Goal: Task Accomplishment & Management: Use online tool/utility

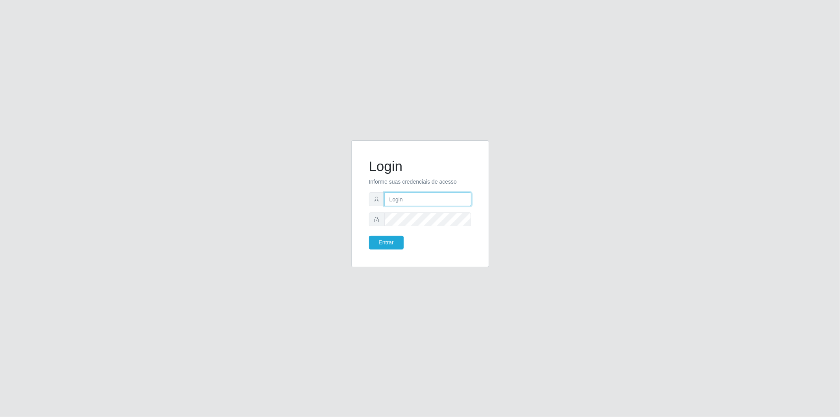
click at [409, 201] on input "text" at bounding box center [428, 199] width 87 height 14
type input "[EMAIL_ADDRESS][DOMAIN_NAME]"
click at [369, 236] on button "Entrar" at bounding box center [386, 243] width 35 height 14
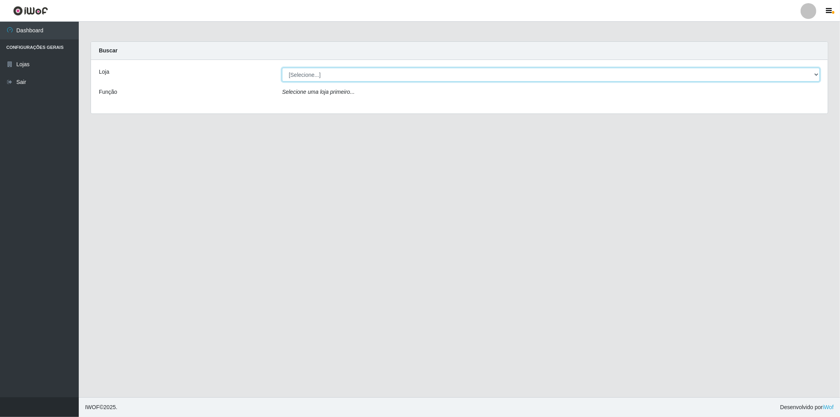
drag, startPoint x: 346, startPoint y: 73, endPoint x: 345, endPoint y: 80, distance: 6.7
click at [346, 73] on select "[Selecione...] BomQueSó Agreste - Loja 2" at bounding box center [551, 75] width 538 height 14
select select "214"
click at [282, 68] on select "[Selecione...] BomQueSó Agreste - Loja 2" at bounding box center [551, 75] width 538 height 14
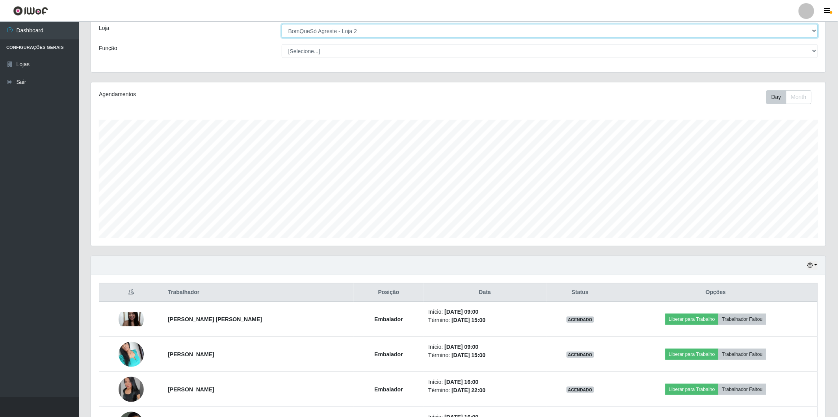
scroll to position [87, 0]
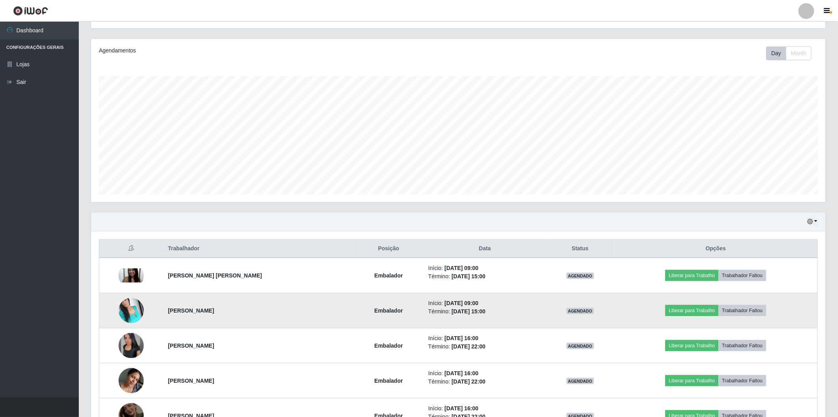
click at [128, 310] on img at bounding box center [131, 310] width 25 height 33
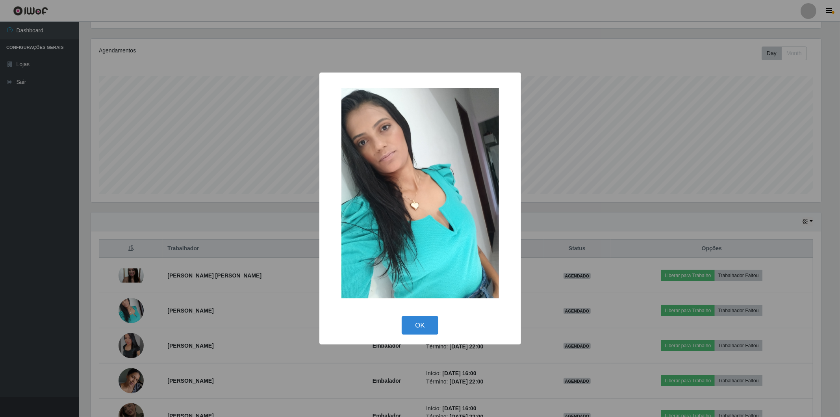
click at [241, 187] on div "× OK Cancel" at bounding box center [420, 208] width 840 height 417
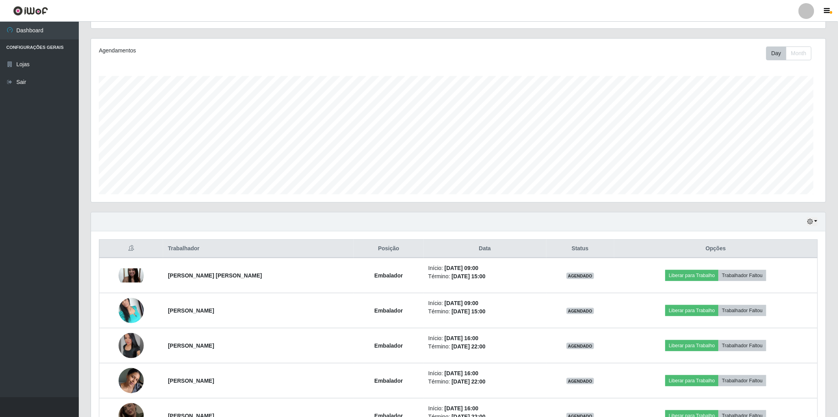
scroll to position [163, 735]
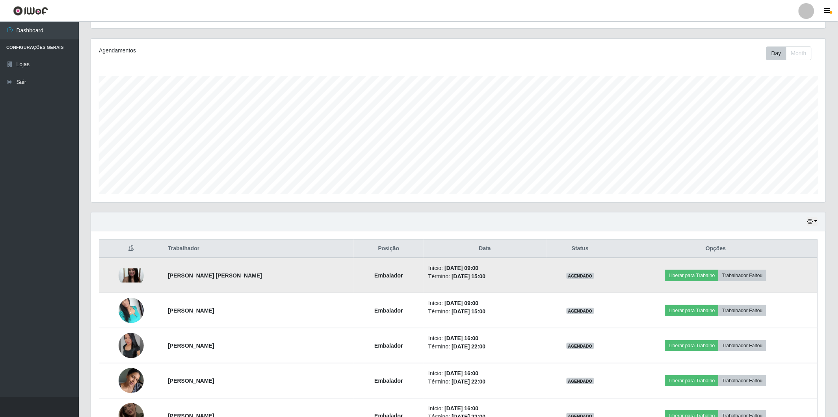
click at [124, 273] on img at bounding box center [131, 275] width 25 height 14
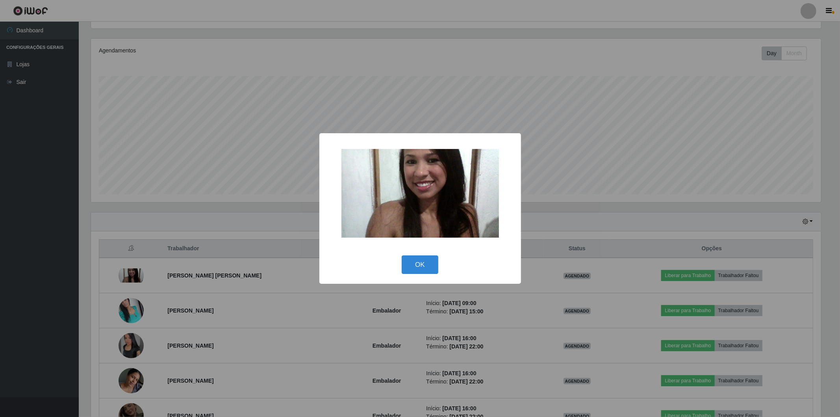
click at [251, 192] on div "× OK Cancel" at bounding box center [420, 208] width 840 height 417
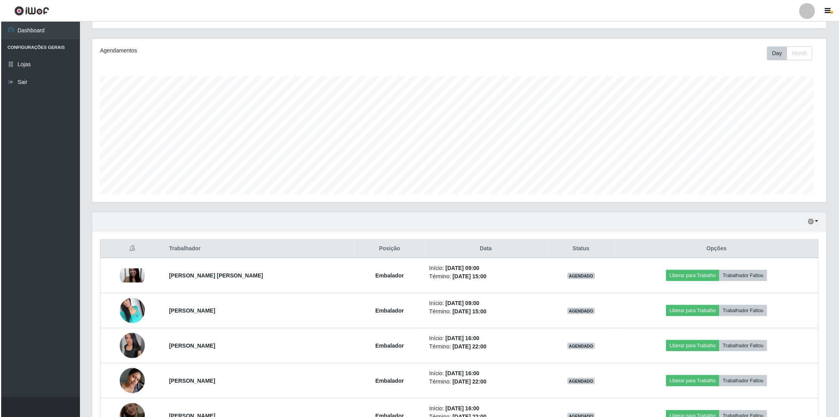
scroll to position [163, 735]
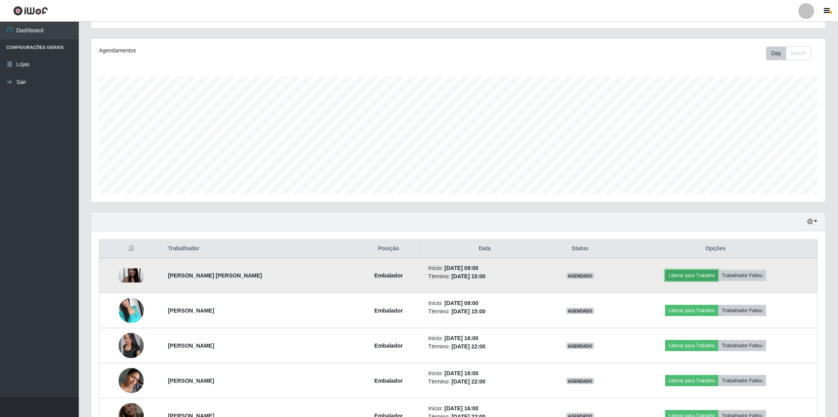
click at [697, 274] on button "Liberar para Trabalho" at bounding box center [691, 275] width 53 height 11
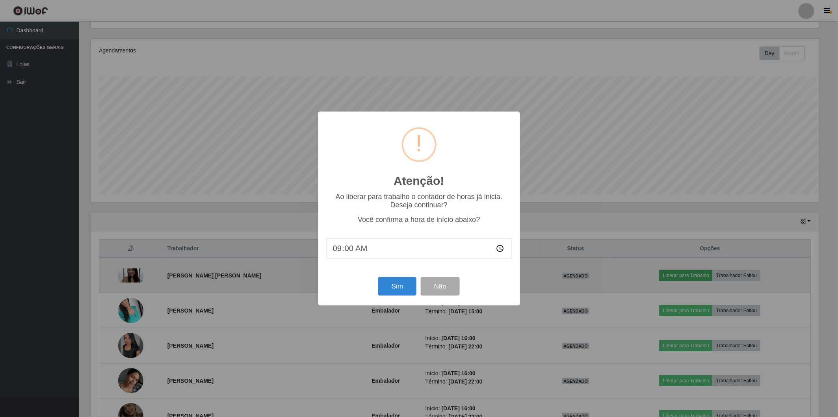
scroll to position [163, 730]
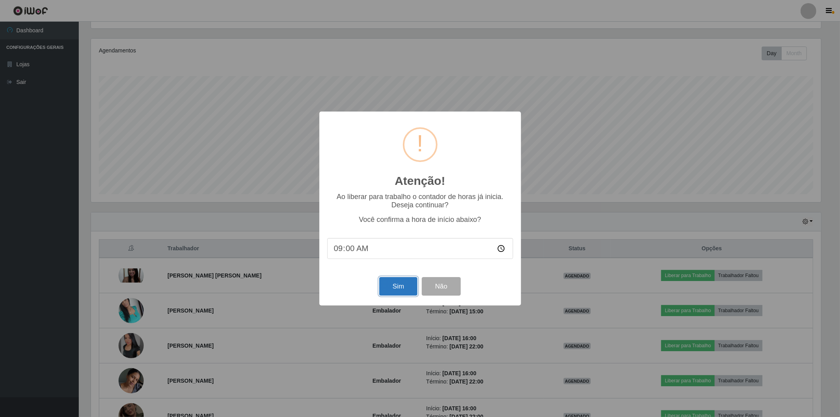
click at [410, 284] on button "Sim" at bounding box center [398, 286] width 38 height 19
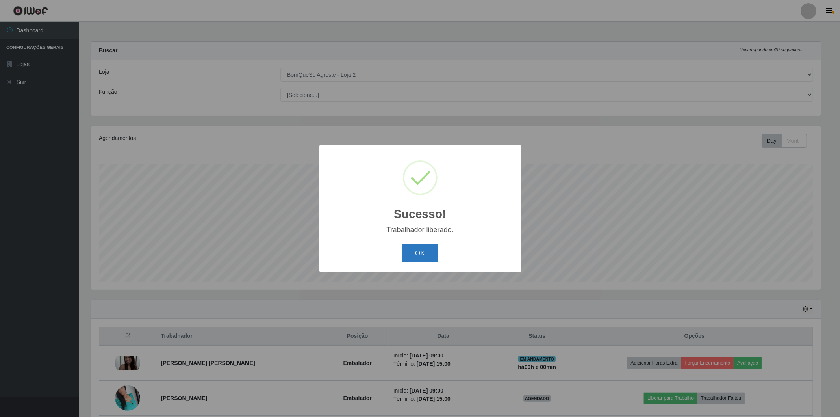
click at [429, 255] on button "OK" at bounding box center [420, 253] width 37 height 19
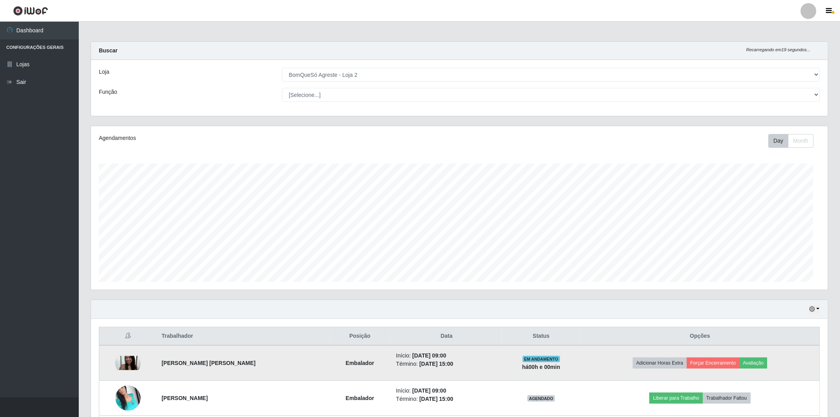
scroll to position [163, 735]
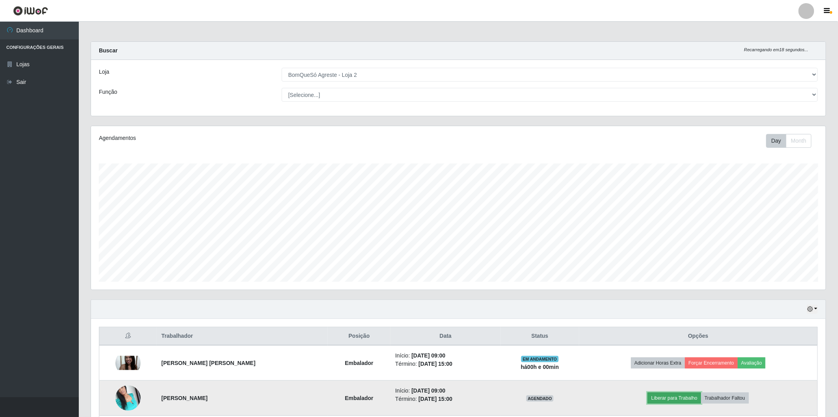
click at [680, 397] on button "Liberar para Trabalho" at bounding box center [674, 397] width 53 height 11
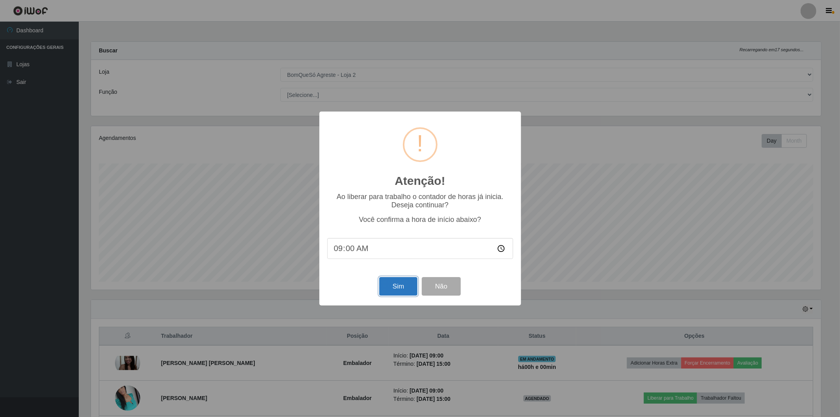
click at [395, 281] on button "Sim" at bounding box center [398, 286] width 38 height 19
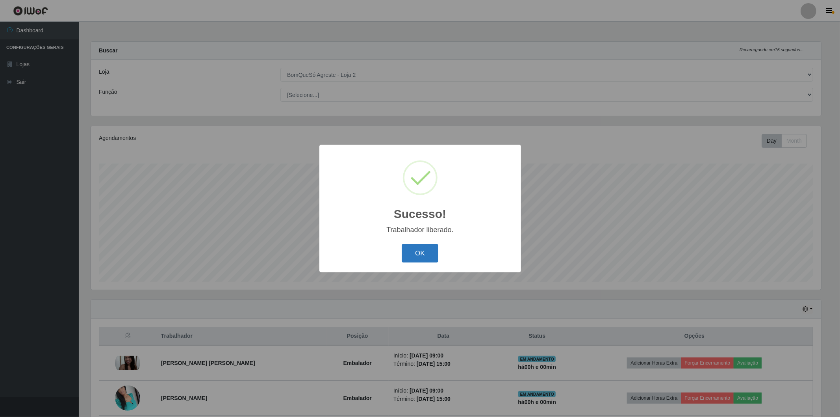
click at [406, 253] on button "OK" at bounding box center [420, 253] width 37 height 19
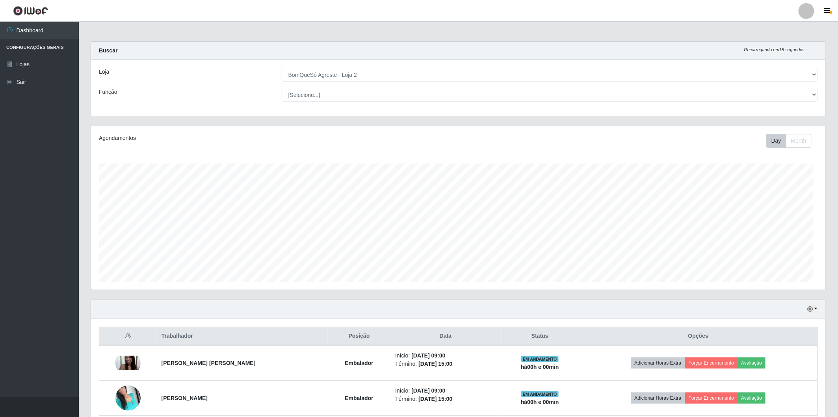
scroll to position [163, 735]
